Goal: Contribute content

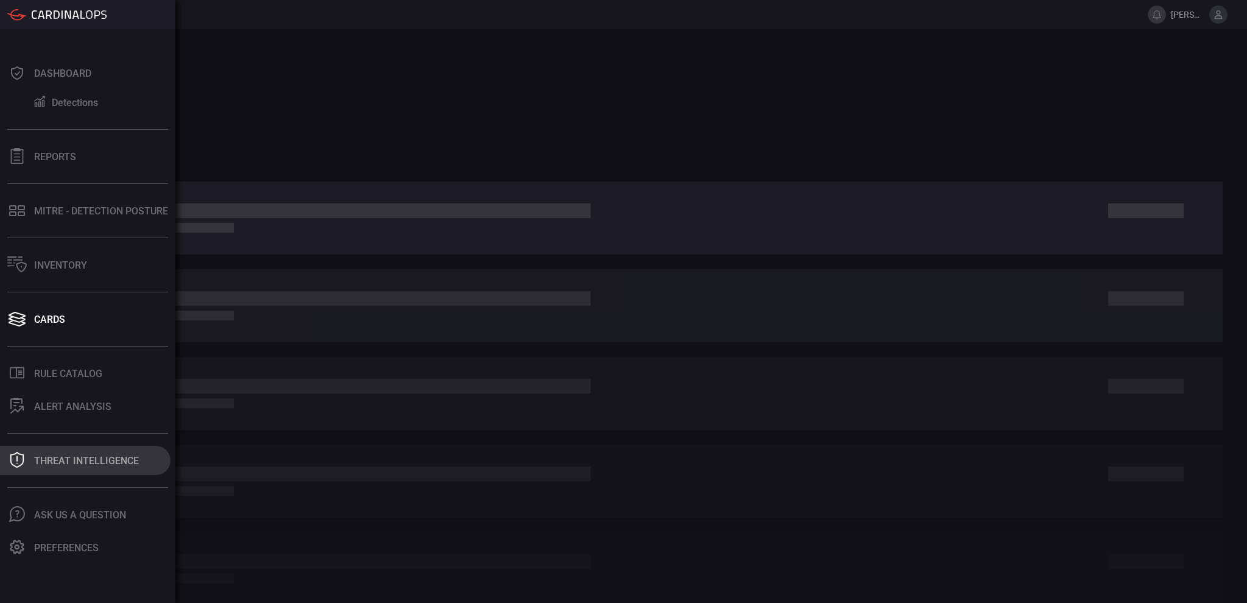
click at [90, 465] on div "Threat Intelligence" at bounding box center [86, 461] width 105 height 12
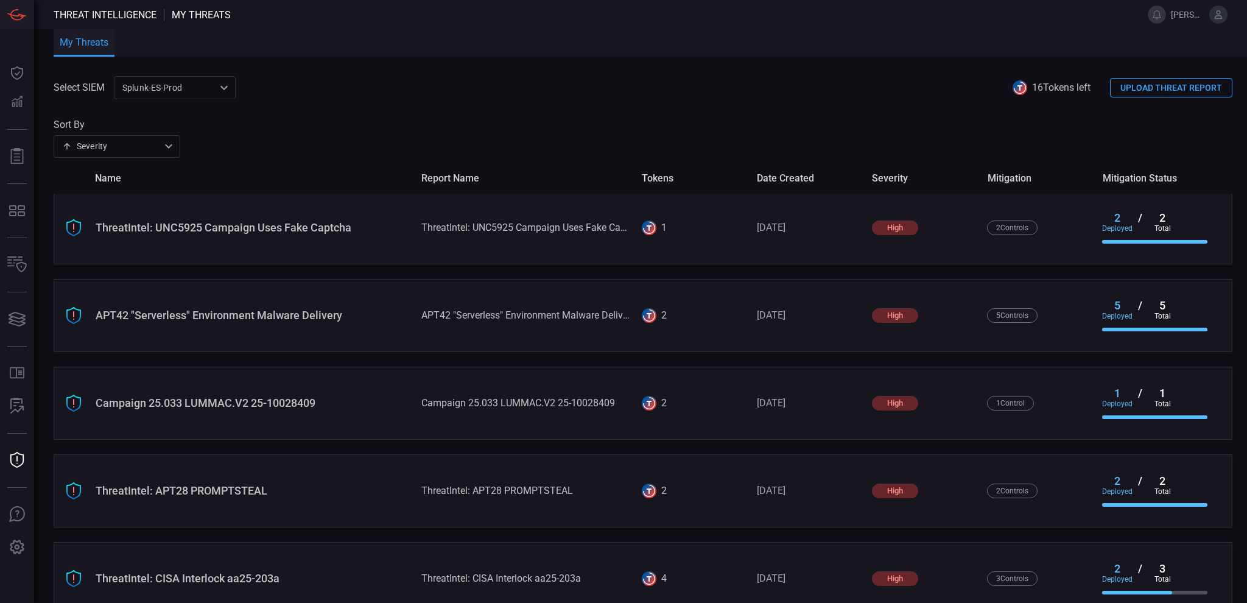
scroll to position [337, 0]
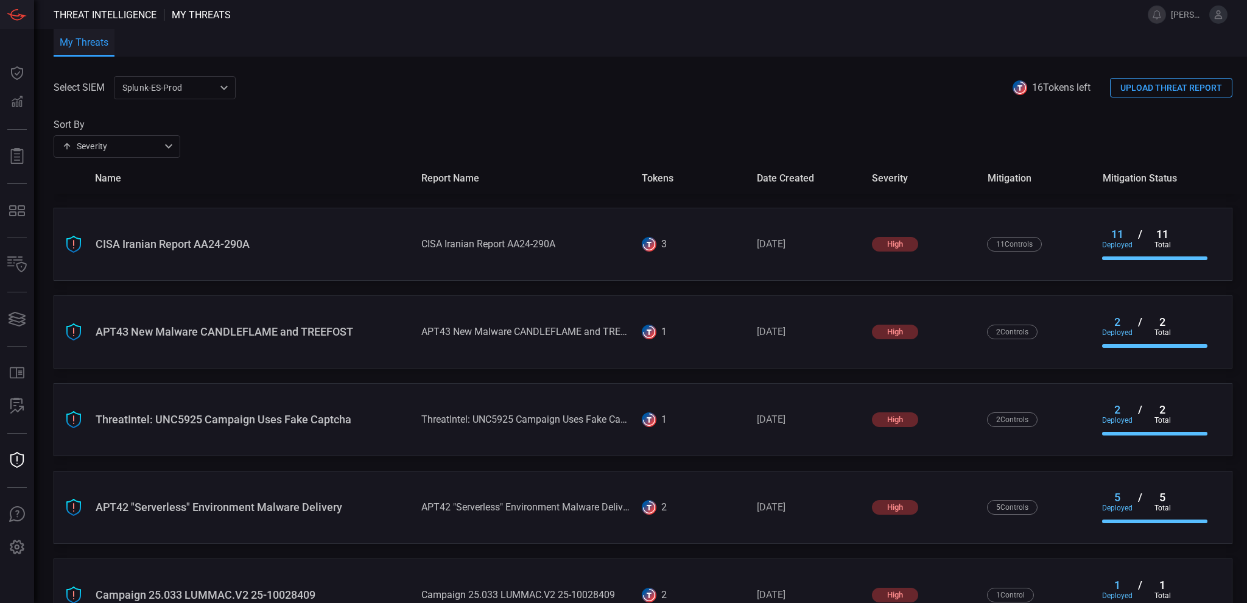
click at [1142, 82] on button "UPLOAD THREAT REPORT" at bounding box center [1171, 87] width 122 height 19
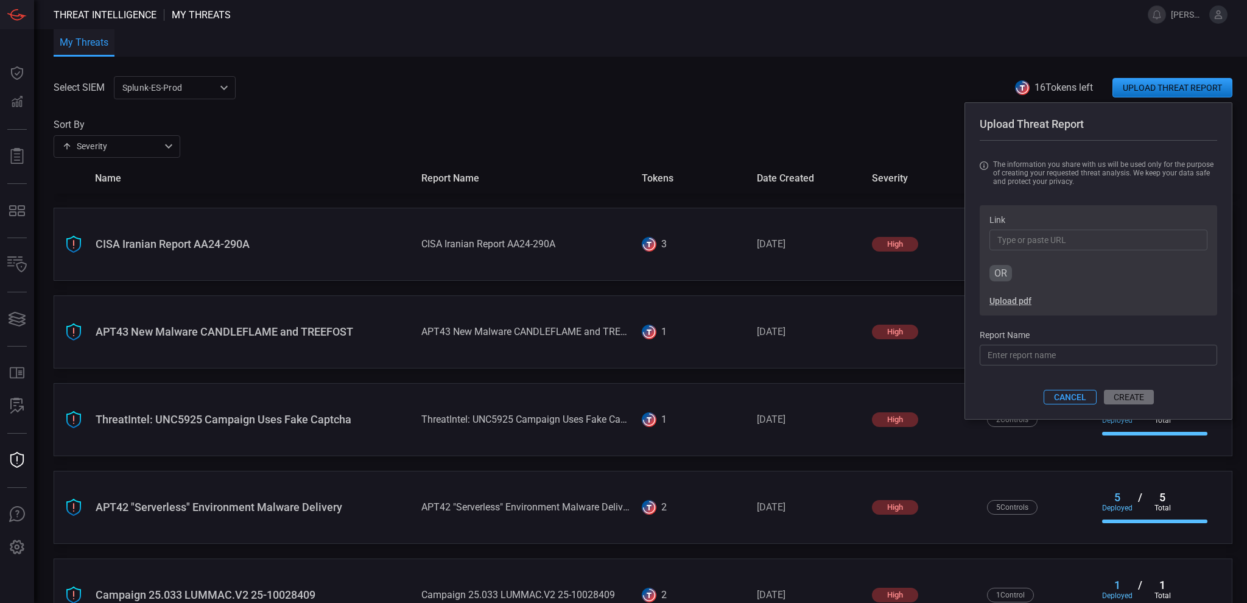
click at [1004, 303] on button "Upload pdf" at bounding box center [1011, 301] width 42 height 10
drag, startPoint x: 1048, startPoint y: 354, endPoint x: 891, endPoint y: 353, distance: 156.5
click at [891, 353] on div "Select SIEM Splunk-ES-Prod 0faf634c-0f6c-403d-9a98-5f25c84e76aa ​ 16 Tokens lef…" at bounding box center [651, 339] width 1194 height 527
type input "ThreatIntel: APT44 FEEDUPDATE Backdoor"
click at [1129, 404] on button "CREATE" at bounding box center [1129, 397] width 51 height 15
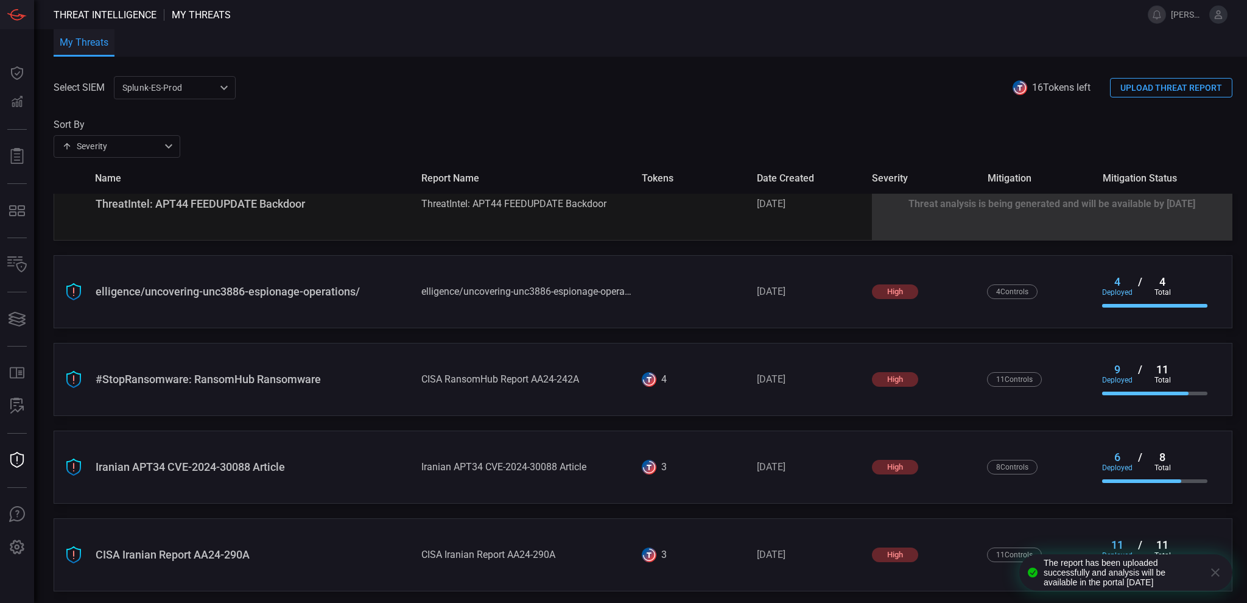
scroll to position [0, 0]
